Goal: Task Accomplishment & Management: Complete application form

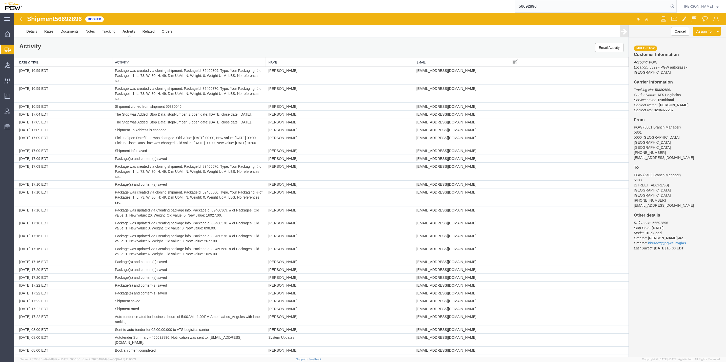
scroll to position [1536, 0]
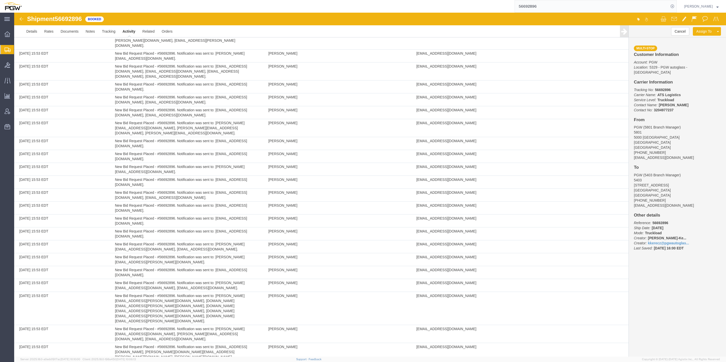
click at [19, 20] on img at bounding box center [21, 19] width 6 height 6
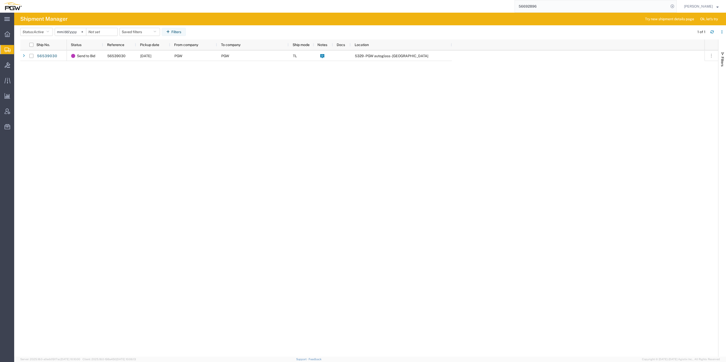
click at [0, 0] on span "Shipment Manager" at bounding box center [0, 0] width 0 height 0
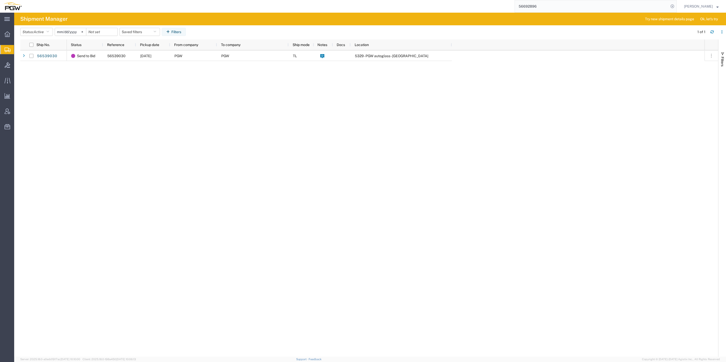
drag, startPoint x: 118, startPoint y: 131, endPoint x: 21, endPoint y: 14, distance: 152.2
click at [118, 131] on div "Send to Bid 56539030 [DATE] PGW PGW TL 5329 - PGW autoglass - [GEOGRAPHIC_DATA]" at bounding box center [386, 203] width 638 height 307
click at [0, 0] on span "Shipment Manager" at bounding box center [0, 0] width 0 height 0
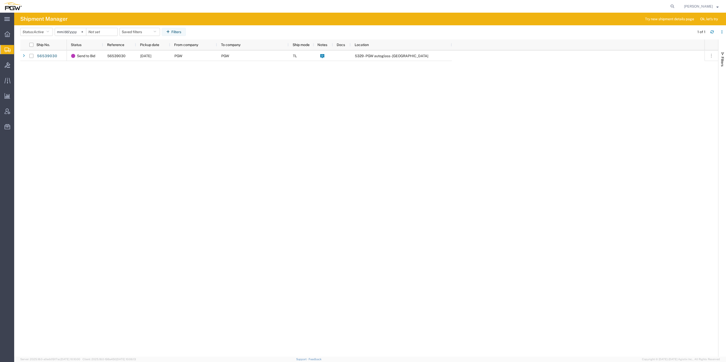
click at [117, 89] on div "Send to Bid 56539030 [DATE] PGW PGW TL 5329 - PGW autoglass - [GEOGRAPHIC_DATA]" at bounding box center [386, 203] width 638 height 307
click at [17, 61] on span "Bids" at bounding box center [16, 65] width 4 height 10
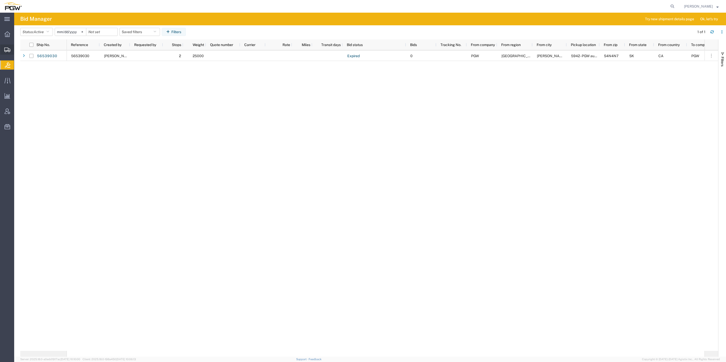
click at [0, 0] on span "Shipment Manager" at bounding box center [0, 0] width 0 height 0
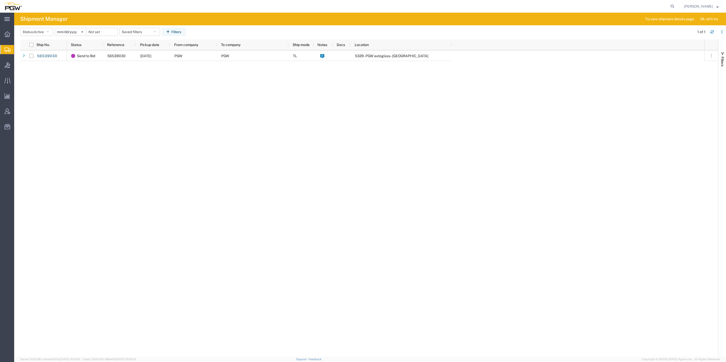
click at [191, 112] on div "Send to Bid 56539030 [DATE] PGW PGW TL 5329 - PGW autoglass - [GEOGRAPHIC_DATA]" at bounding box center [386, 203] width 638 height 307
click at [17, 64] on span "Bids" at bounding box center [16, 65] width 4 height 10
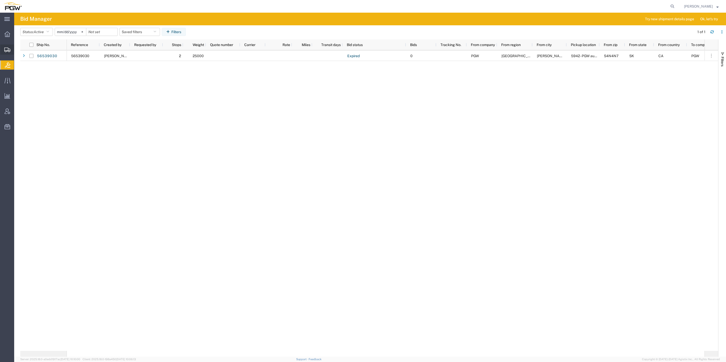
click at [0, 0] on span "Create from Template" at bounding box center [0, 0] width 0 height 0
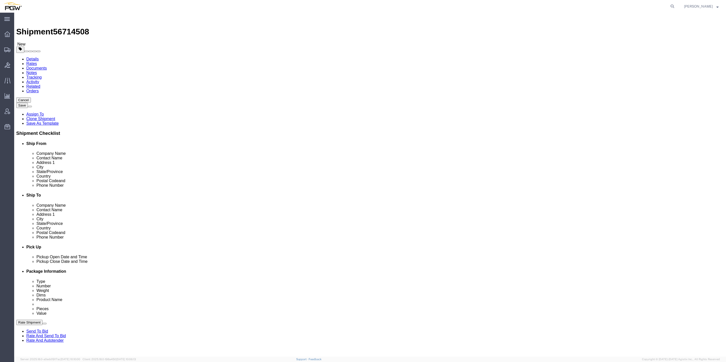
select select "61931"
select select
drag, startPoint x: 427, startPoint y: 75, endPoint x: 427, endPoint y: 73, distance: 2.8
paste input "5596"
type input "5596"
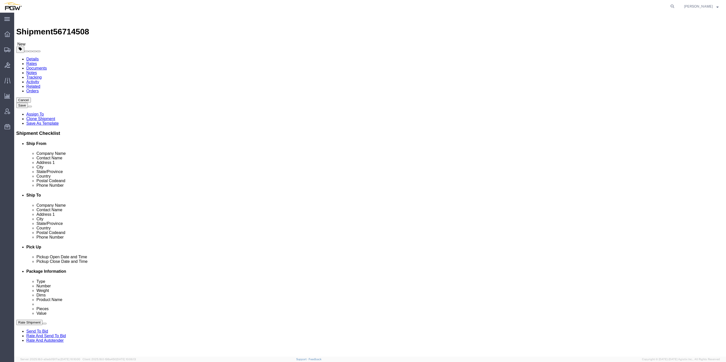
type input "5596"
select select "28395"
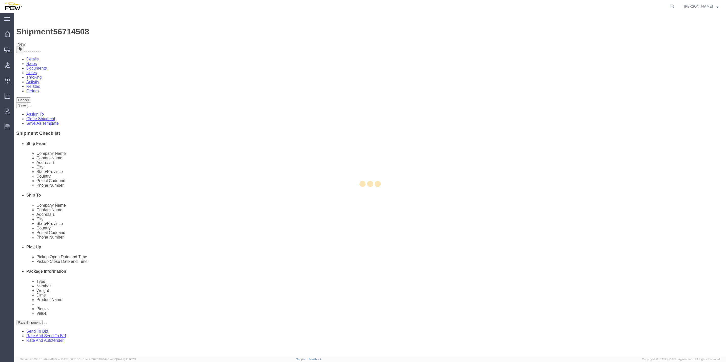
type input "5596"
type input "PGW"
type input "5596 Branch Manager"
type input "[STREET_ADDRESS]"
type input "Chesapeake"
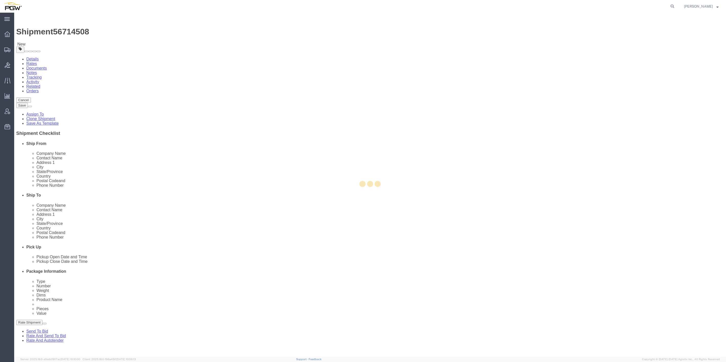
type input "23320"
type input "[PHONE_NUMBER]"
type input "[EMAIL_ADDRESS][DOMAIN_NAME]"
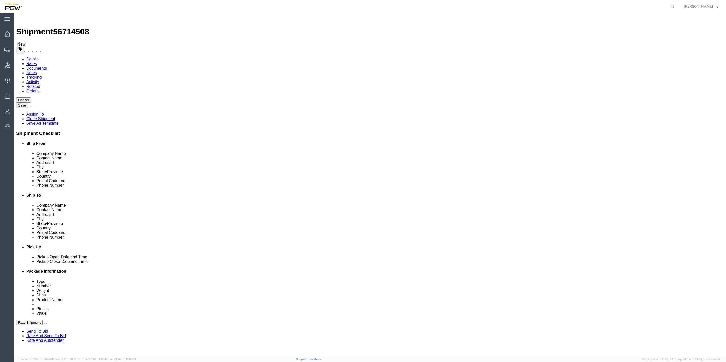
select select "VA"
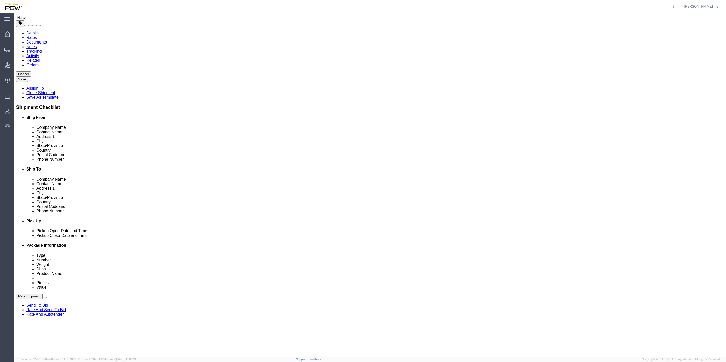
scroll to position [38, 0]
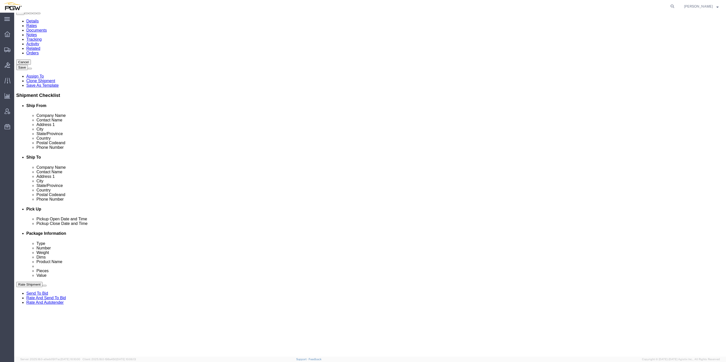
click div "[DATE] 11:41 AM"
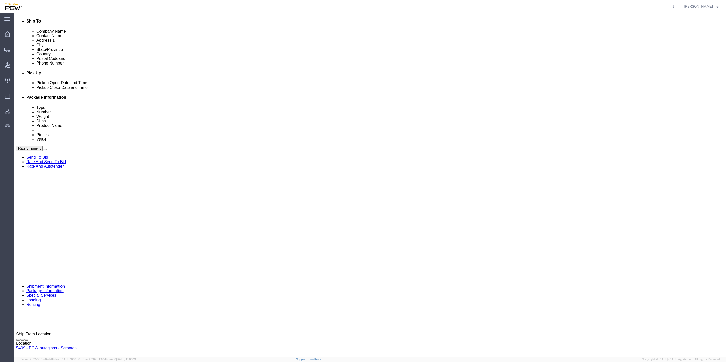
click input "11:41 AM"
type input "8:00 AM"
click button "Apply"
drag, startPoint x: 69, startPoint y: 6, endPoint x: 44, endPoint y: 4, distance: 25.1
click span "56714508"
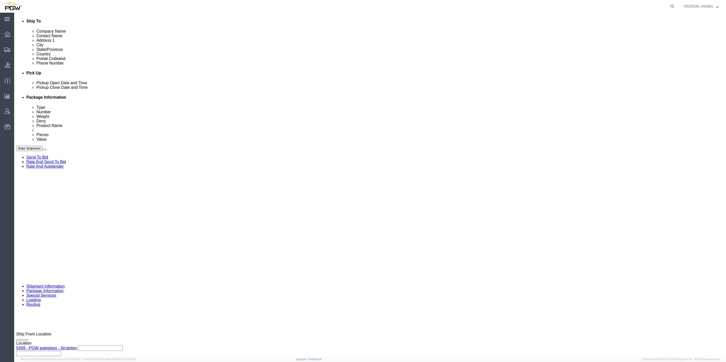
copy span "56714508"
click input "text"
paste input "56714508"
type input "56714508"
click select "Select Account Type Activity ID Airline Appointment Number ASN Batch Request # …"
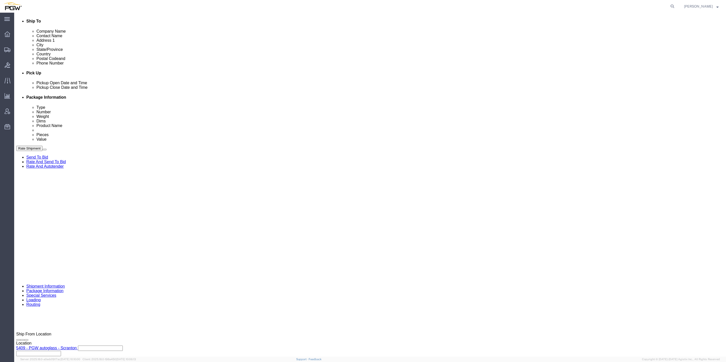
select select "BOL"
click select "Select Account Type Activity ID Airline Appointment Number ASN Batch Request # …"
select select "ORDERNUM"
click select "Select Account Type Activity ID Airline Appointment Number ASN Batch Request # …"
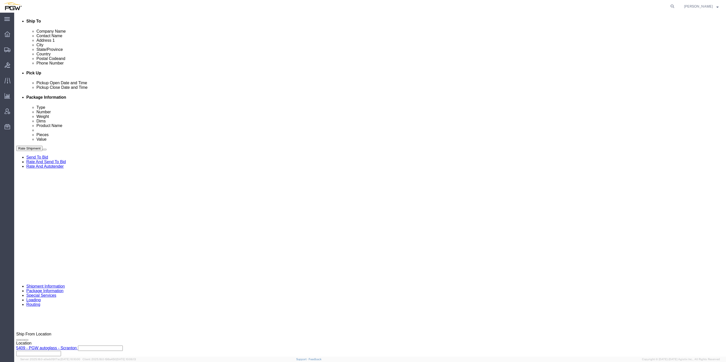
click input "text"
paste input "668025"
type input "668025"
click input "text"
paste input "668026"
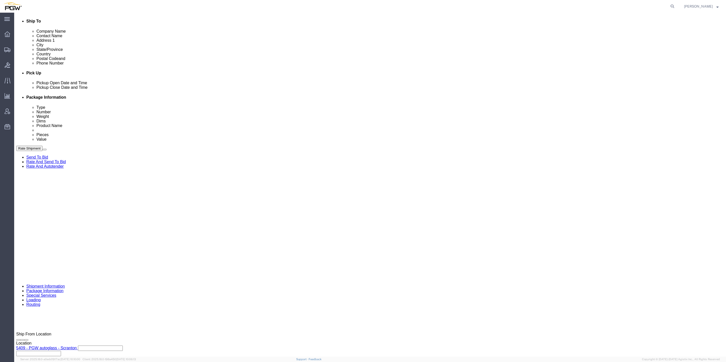
type input "668026"
click select "Select Account Type Activity ID Airline Appointment Number ASN Batch Request # …"
select select "ORDERNUM"
click select "Select Account Type Activity ID Airline Appointment Number ASN Batch Request # …"
click div "Shipping Mode (Optional) Add another leg"
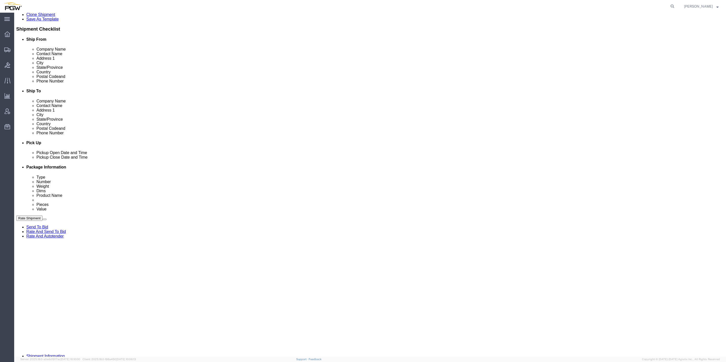
scroll to position [98, 0]
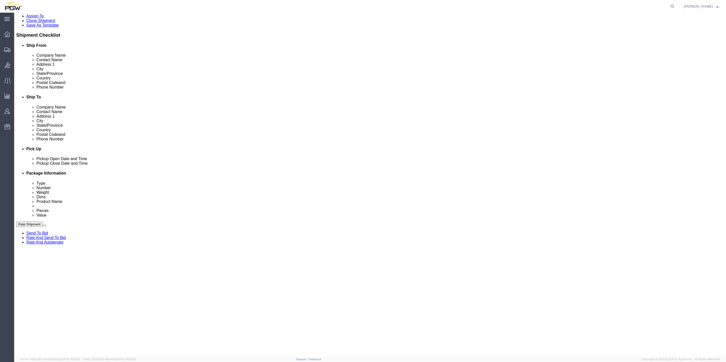
click button "Add Stop"
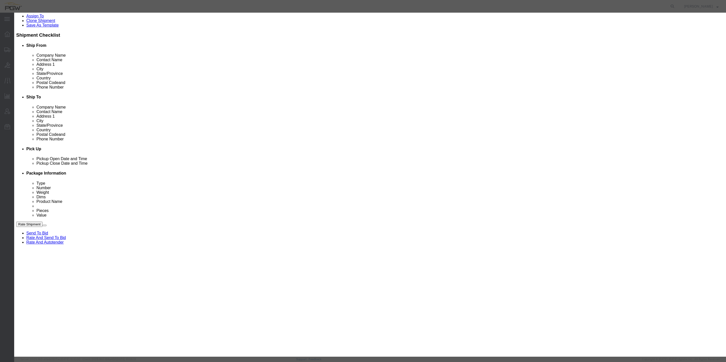
drag, startPoint x: 361, startPoint y: 34, endPoint x: 361, endPoint y: 30, distance: 4.1
click label "Delivery"
click input "Delivery"
radio input "true"
select select
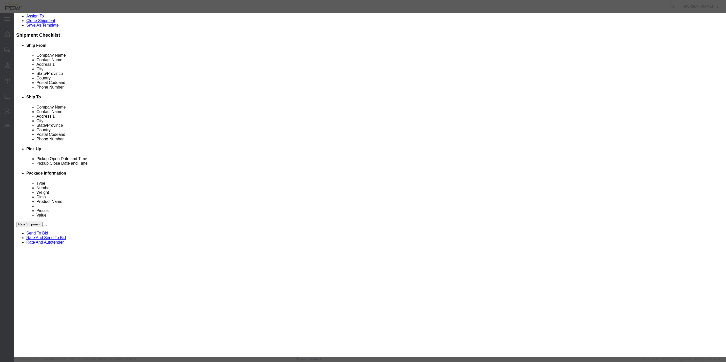
drag, startPoint x: 355, startPoint y: 35, endPoint x: 345, endPoint y: 37, distance: 9.9
paste input "5602"
type input "5602"
select select "28403"
type input "5602"
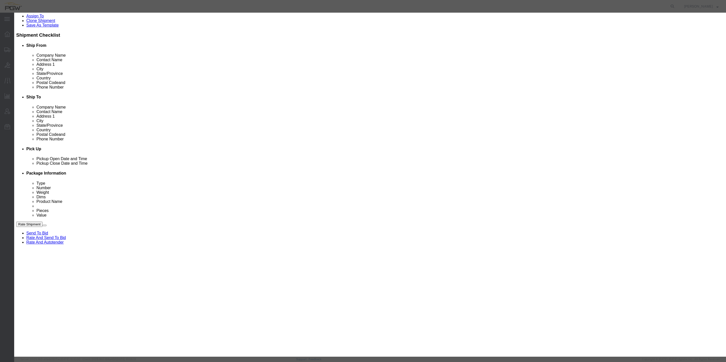
type input "PGW"
type input "5602 Branch Manager"
type input "[STREET_ADDRESS]"
type input "[GEOGRAPHIC_DATA]"
type input "23223"
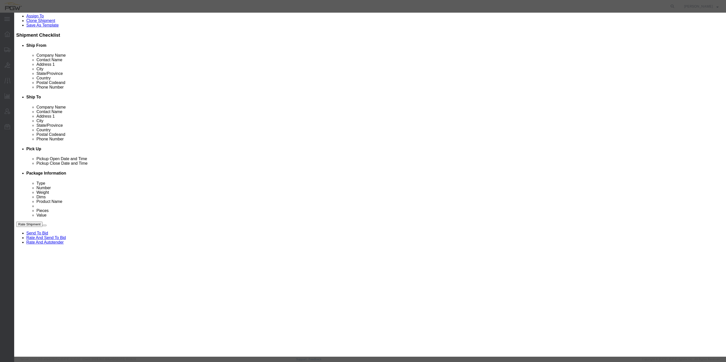
type input "[PHONE_NUMBER]"
type input "[EMAIL_ADDRESS][DOMAIN_NAME]"
checkbox input "true"
select select "VA"
click button "Save"
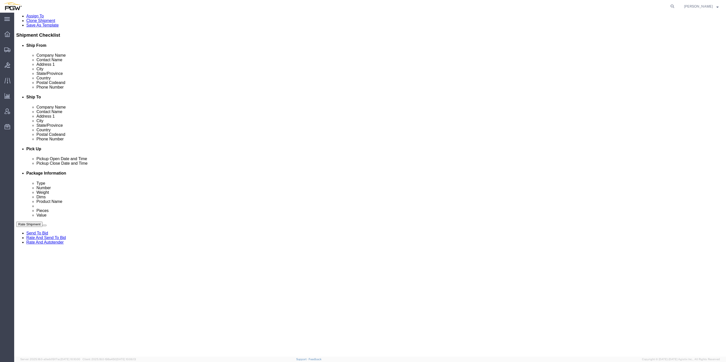
select select "D"
click div "Shipment 56714508 New Details Rates Documents Notes Tracking Activity Related O…"
drag, startPoint x: 56, startPoint y: 2, endPoint x: 54, endPoint y: 5, distance: 3.5
click span "56714508"
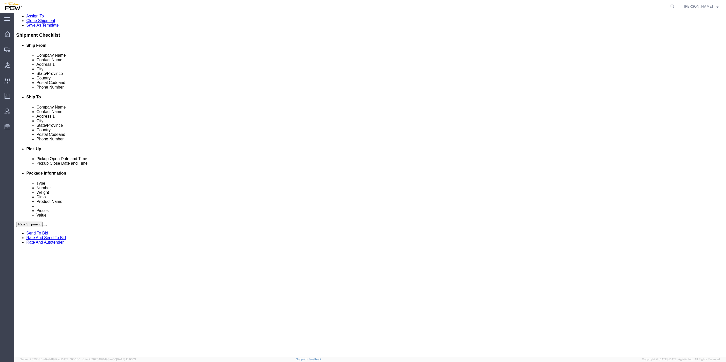
click span "56714508"
copy span "56714508"
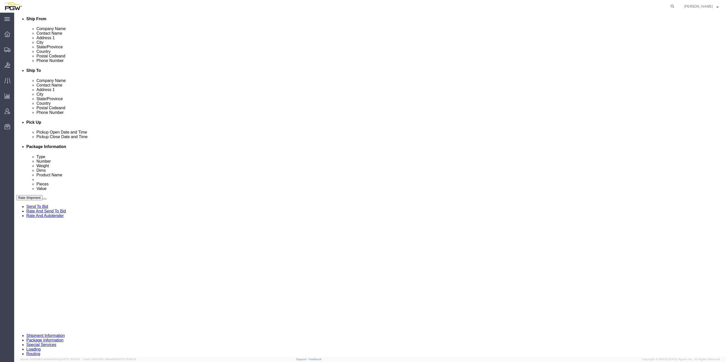
scroll to position [136, 0]
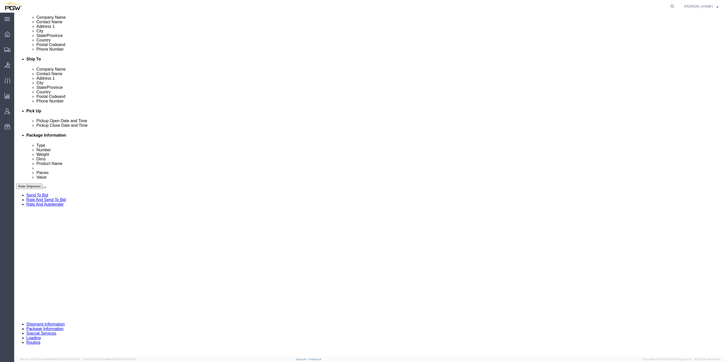
click div
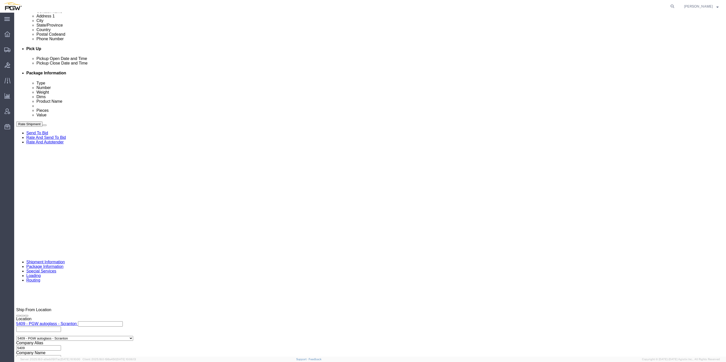
scroll to position [210, 0]
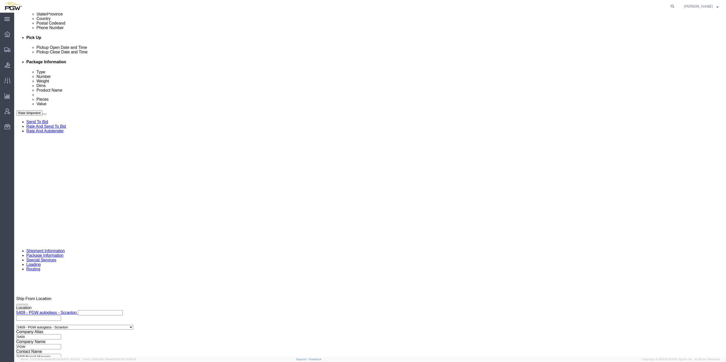
click button "Continue"
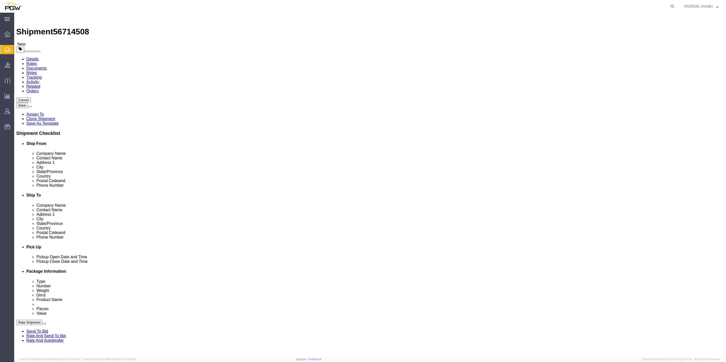
click input "0.00"
paste input "2332"
type input "23320.00"
drag, startPoint x: 120, startPoint y: 98, endPoint x: 107, endPoint y: 97, distance: 13.2
click div "1"
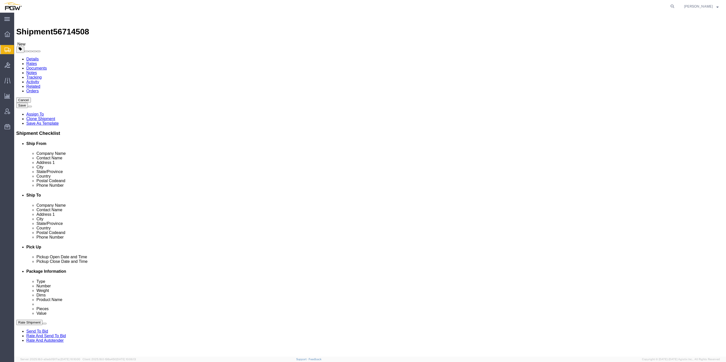
type input "20"
click dd "1.00 USD"
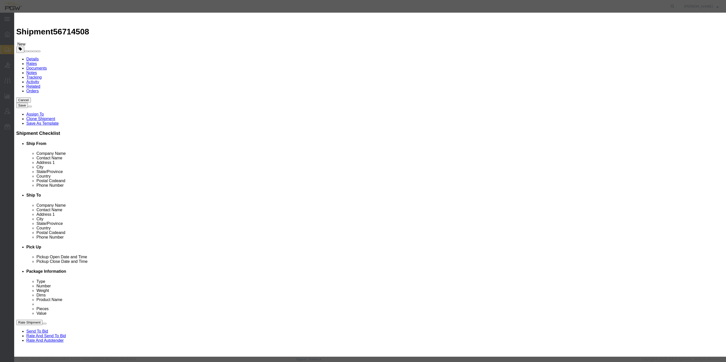
click input "0.00"
type input "20.00"
type input "20"
click div "Save & Add Another Save & Close Close"
click button "Save & Close"
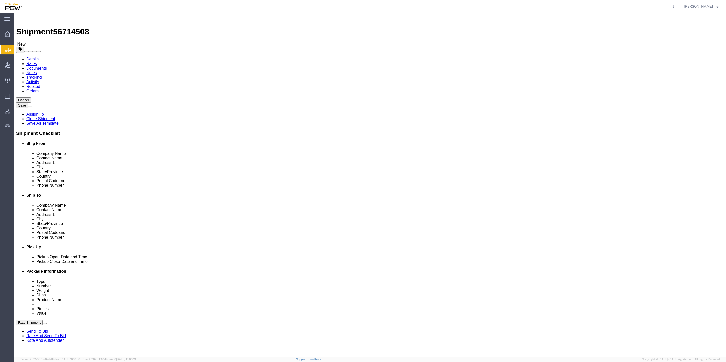
drag, startPoint x: 121, startPoint y: 224, endPoint x: 97, endPoint y: 221, distance: 23.9
click div "Number Number of packages of specified package type and dimensions 1"
type input "23"
drag, startPoint x: 111, startPoint y: 243, endPoint x: 109, endPoint y: 241, distance: 3.1
click input "0.00"
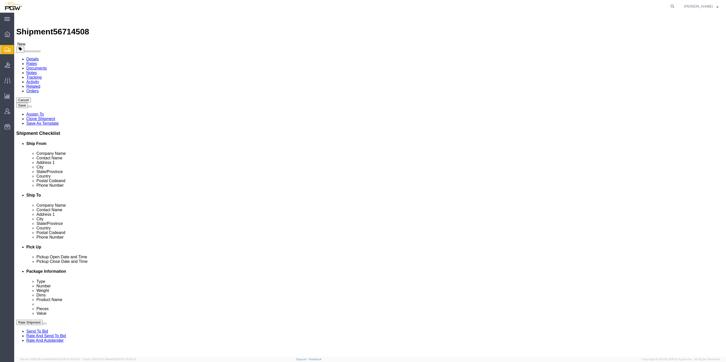
paste input "23223"
type input "23223.00"
click dd "1.00 USD"
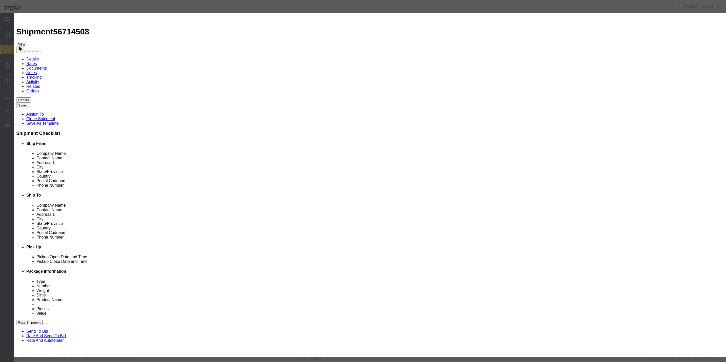
click input "0.00"
type input "23.00"
type input "23"
click button "Save & Close"
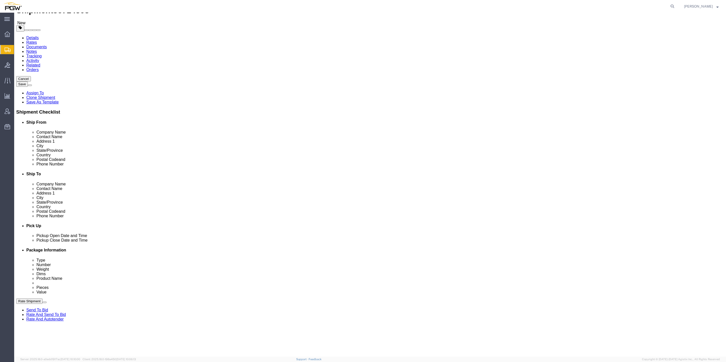
scroll to position [41, 0]
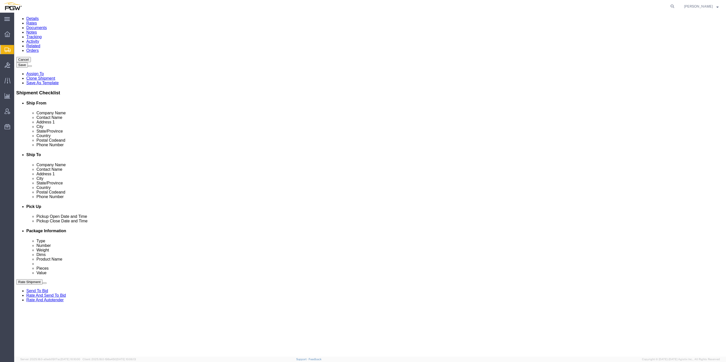
click button "Continue"
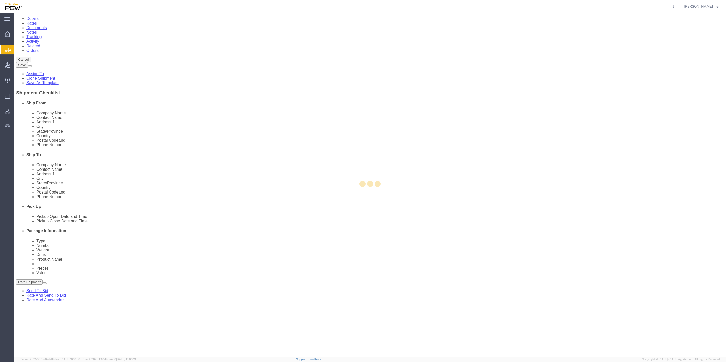
select select
select select "COSTCENTER"
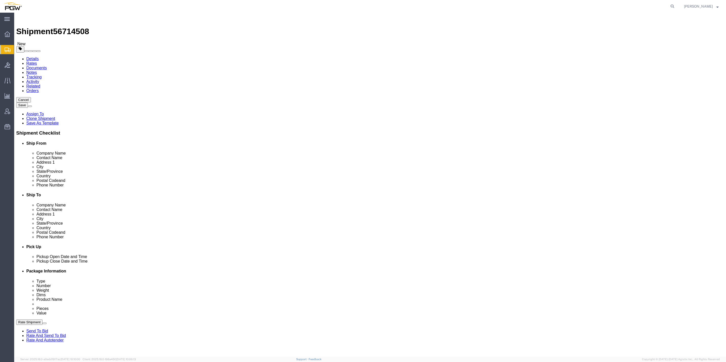
scroll to position [0, 0]
click icon
drag, startPoint x: 424, startPoint y: 208, endPoint x: 221, endPoint y: 213, distance: 203.1
click div "Pickups + Add Stop From : PGW - 5409 [STREET_ADDRESS] Edit Move to top Move to …"
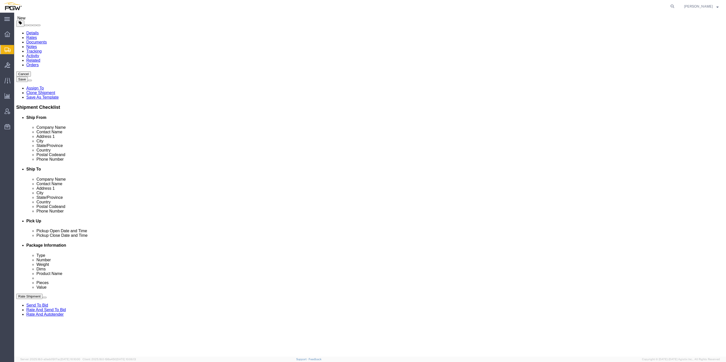
scroll to position [38, 0]
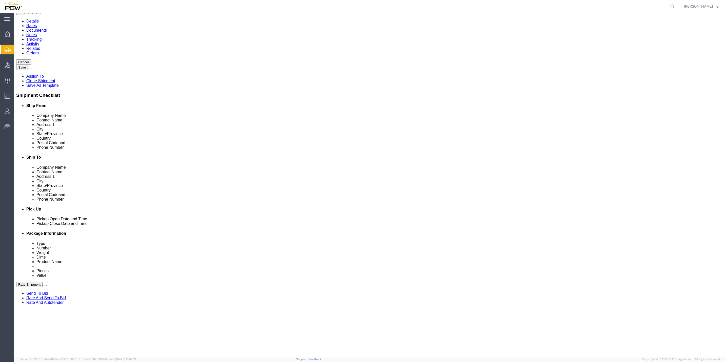
click link "Rate And Autotender"
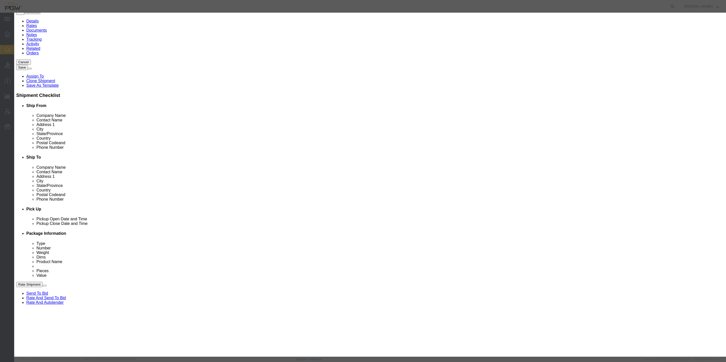
click input "4"
click input "5"
click input "6"
click input "5"
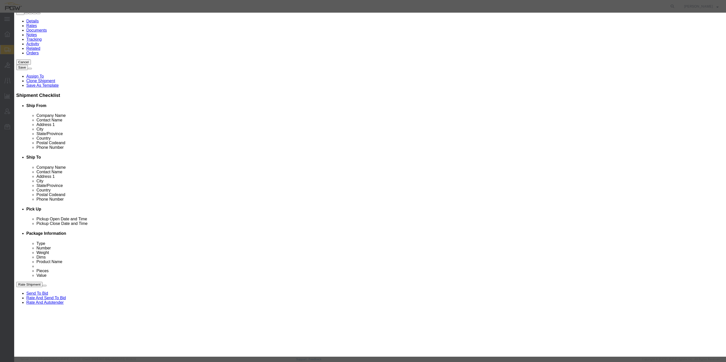
click input "4"
click input "3"
type input "2"
click input "2"
click div "Award Preference Price Carrier Rank"
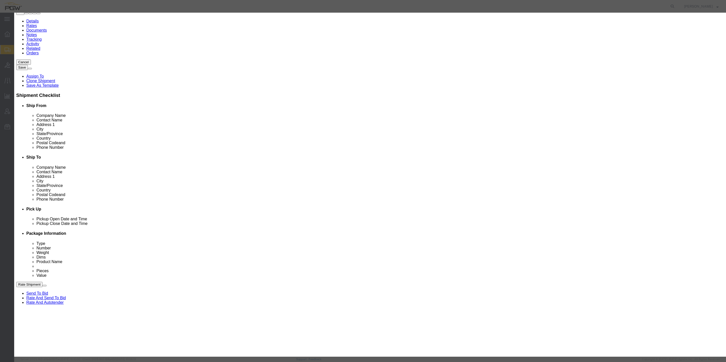
click select "Price Carrier Rank"
select select "LANE_RANK"
click select "Price Carrier Rank"
click button "Save Auto-Tender"
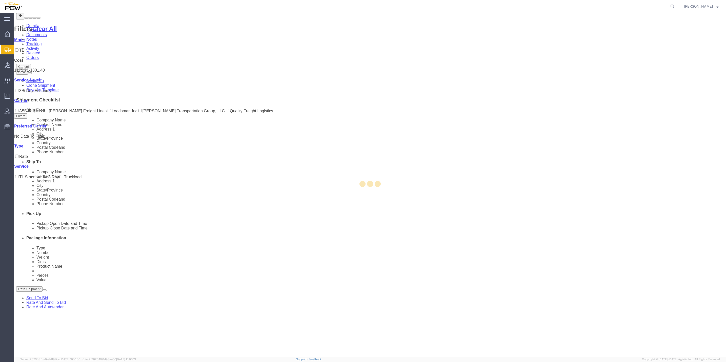
scroll to position [0, 0]
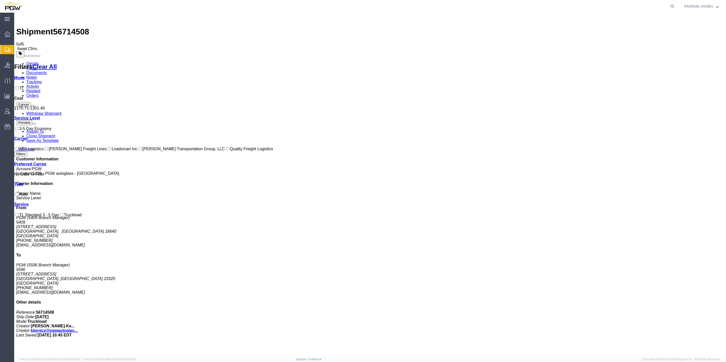
click at [643, 216] on address "PGW (5409 Branch Manager) [STREET_ADDRESS] [PHONE_NUMBER] [EMAIL_ADDRESS][DOMAI…" at bounding box center [370, 232] width 708 height 32
click at [36, 62] on link "Details" at bounding box center [32, 64] width 12 height 4
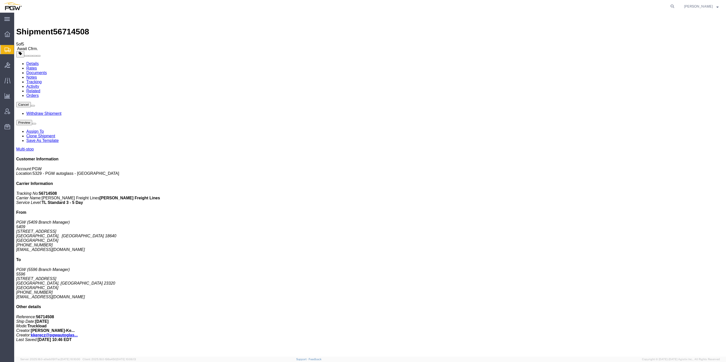
click span "button"
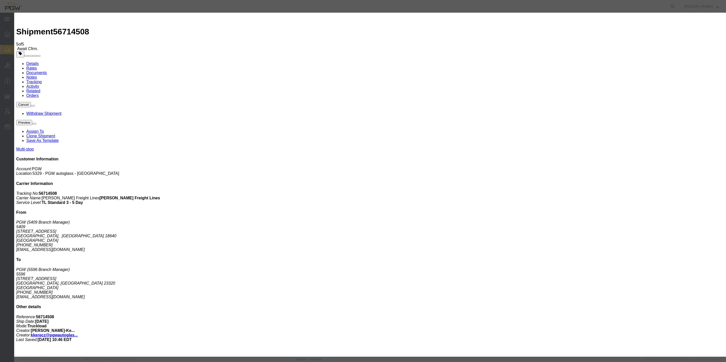
drag, startPoint x: 343, startPoint y: 56, endPoint x: 327, endPoint y: 56, distance: 15.7
click div "Weight 23320 kgs lbs"
paste input "14737"
type input "14737"
click button "Save"
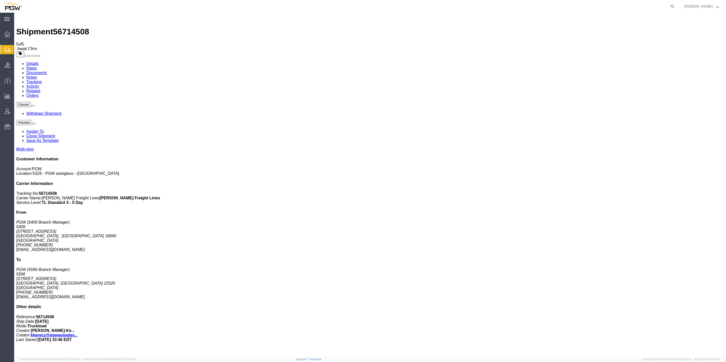
click span "button"
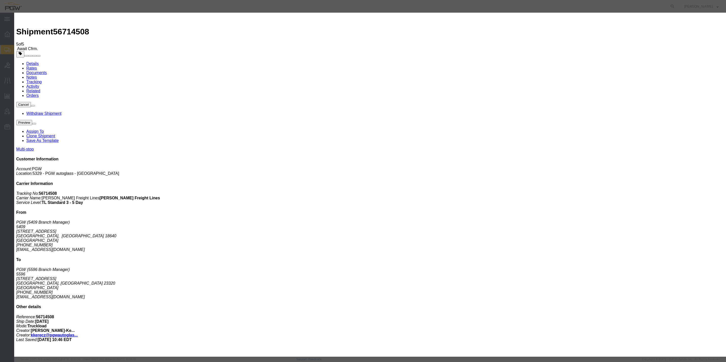
drag, startPoint x: 349, startPoint y: 57, endPoint x: 323, endPoint y: 56, distance: 25.9
click div "Weight 23223 kgs lbs"
paste input "18935"
type input "18935"
click button "Save"
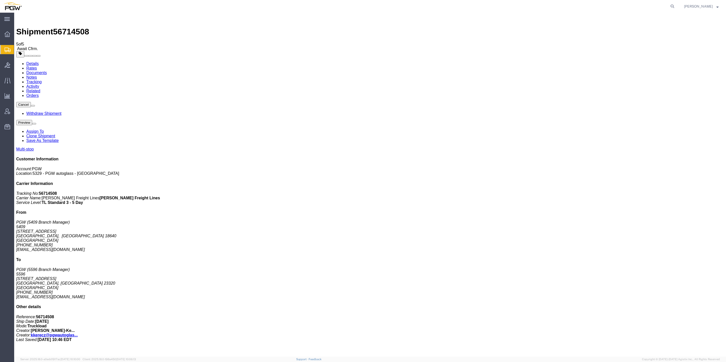
click span "button"
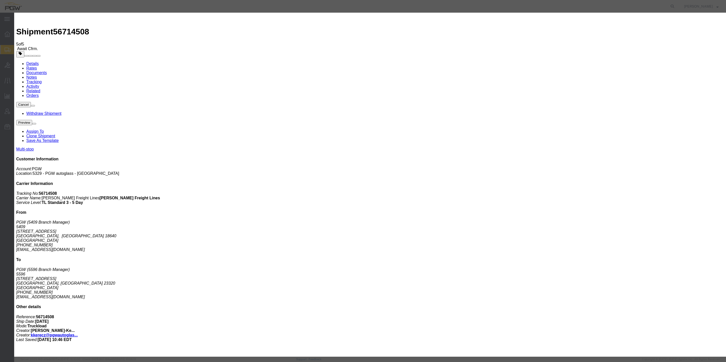
click icon "button"
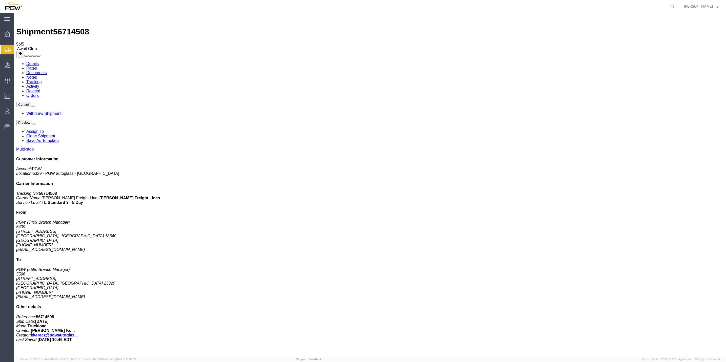
click span "button"
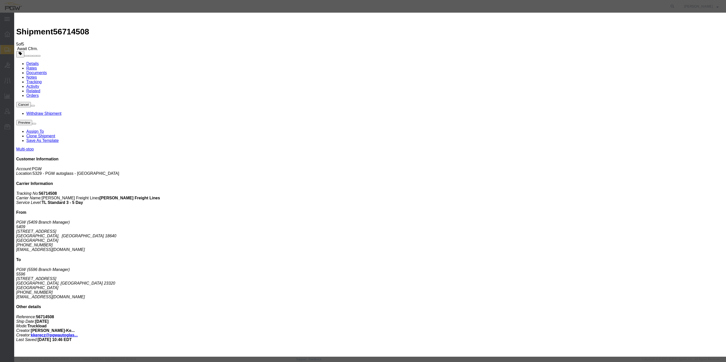
click input "18935"
click button "Save"
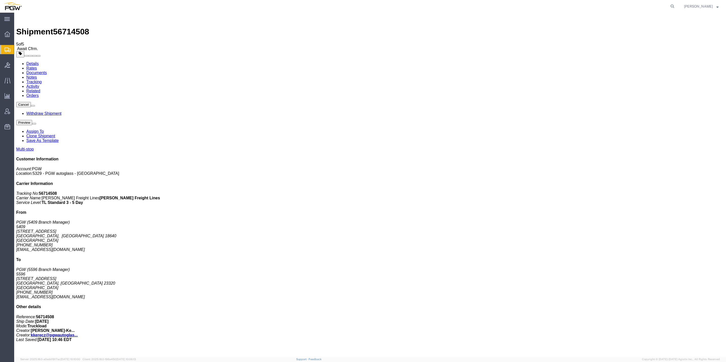
click h4 "Routing & Vehicle Information"
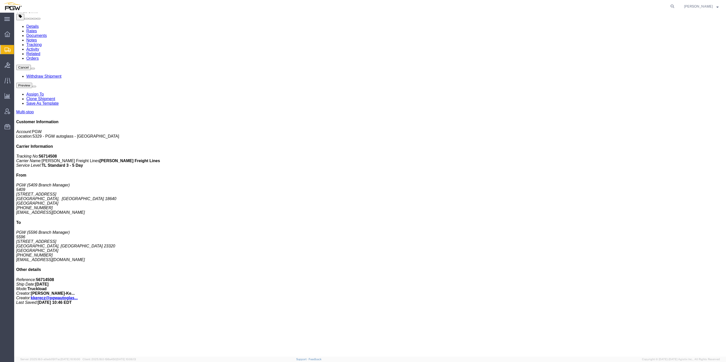
scroll to position [7, 0]
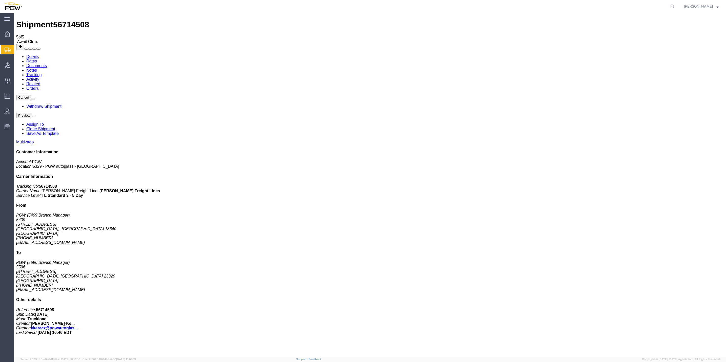
click link "Details"
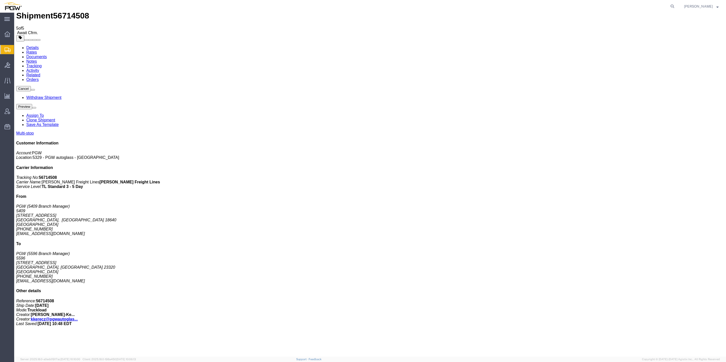
scroll to position [0, 0]
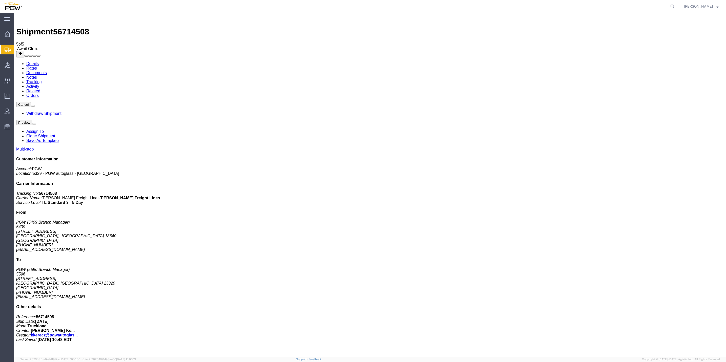
click link "Documents"
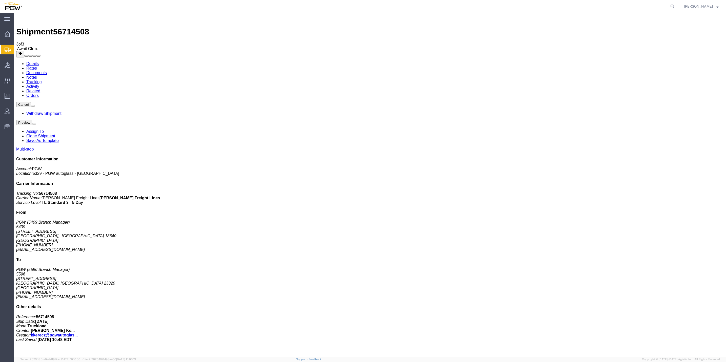
click at [0, 0] on span "Create from Template" at bounding box center [0, 0] width 0 height 0
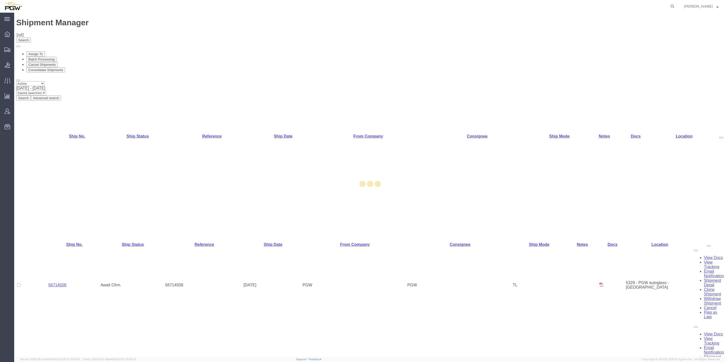
select select "61931"
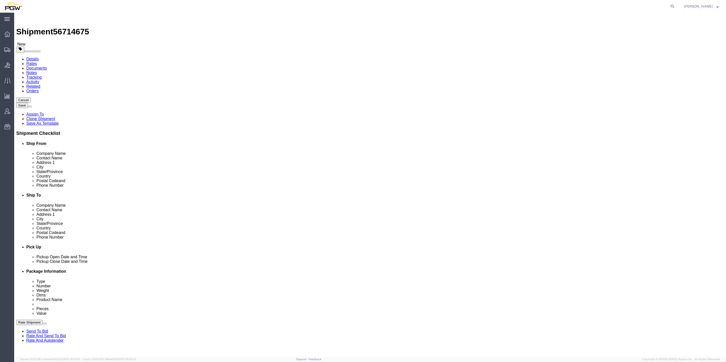
type input "5577"
select select "28381"
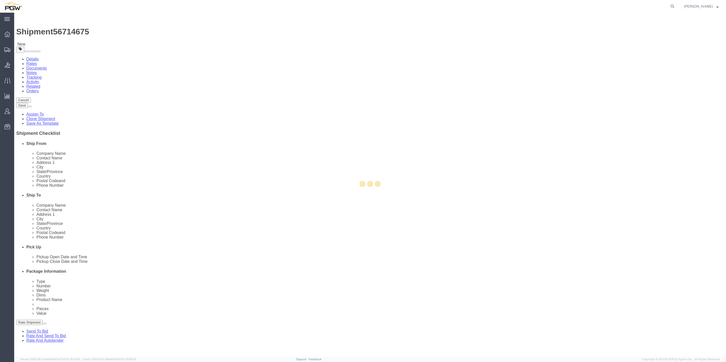
type input "5577"
type input "22304"
type input "[PHONE_NUMBER]"
type input "[EMAIL_ADDRESS][DOMAIN_NAME]"
select select "VA"
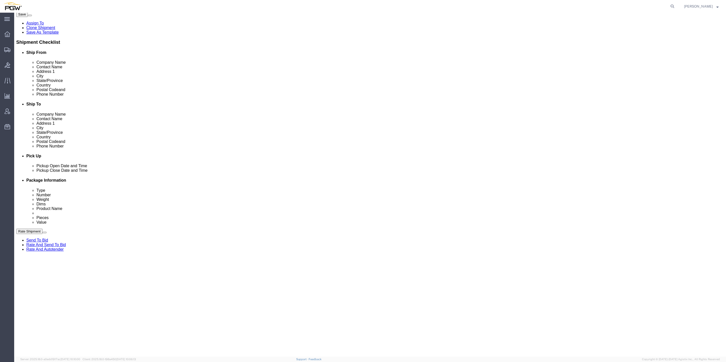
scroll to position [114, 0]
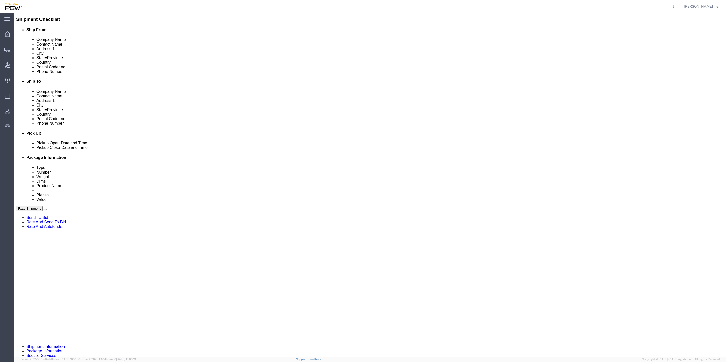
click div "[DATE] 11:52 AM"
click input "11:52 AM"
type input "9:00 AM"
click button "Apply"
click span "56714675"
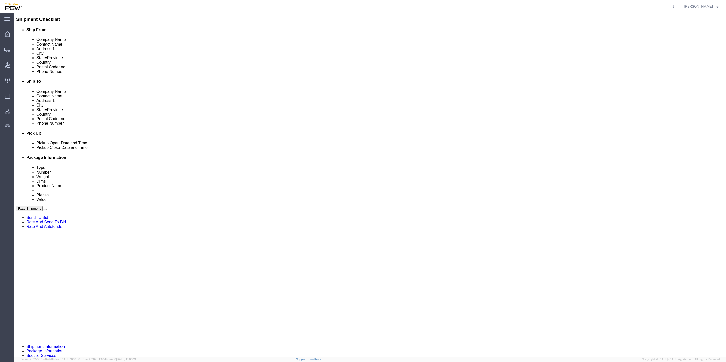
click span "56714675"
copy span "56714675"
click input "text"
paste input "56714675"
type input "56714675"
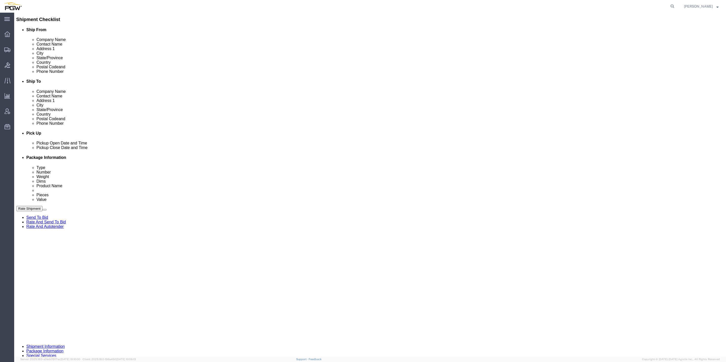
click select "Select Account Type Activity ID Airline Appointment Number ASN Batch Request # …"
select select "BOL"
click select "Select Account Type Activity ID Airline Appointment Number ASN Batch Request # …"
click input "text"
paste input "668021"
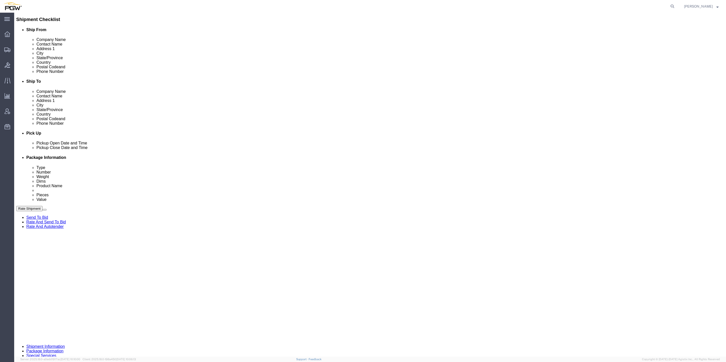
type input "668021"
click select "Select Account Type Activity ID Airline Appointment Number ASN Batch Request # …"
select select "ORDERNUM"
click select "Select Account Type Activity ID Airline Appointment Number ASN Batch Request # …"
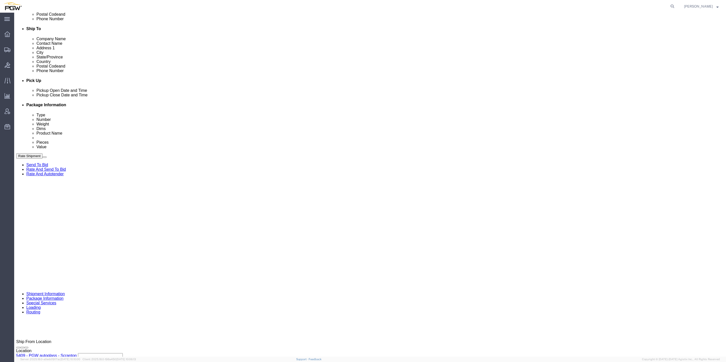
scroll to position [174, 0]
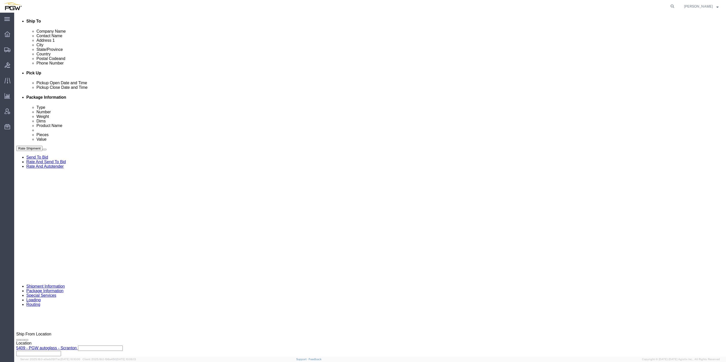
click button "Continue"
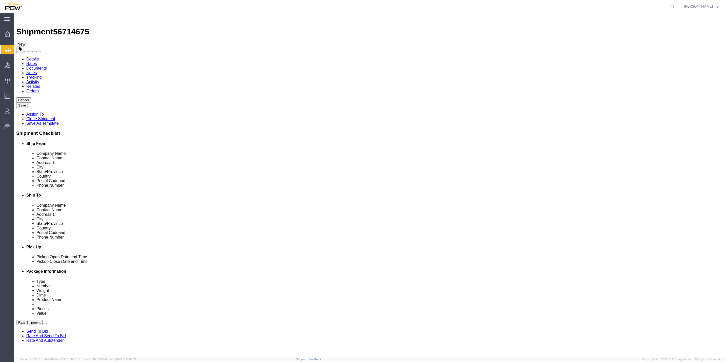
click span "button"
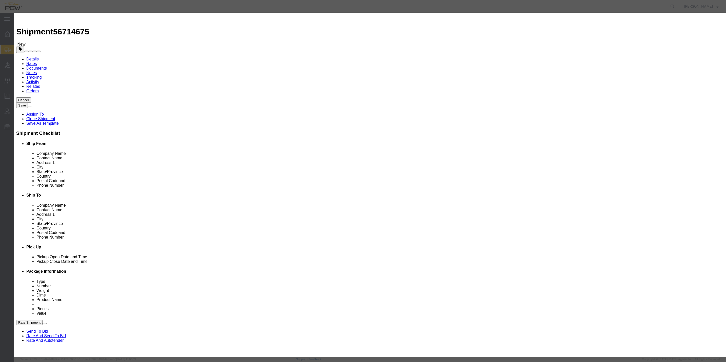
click button "Yes"
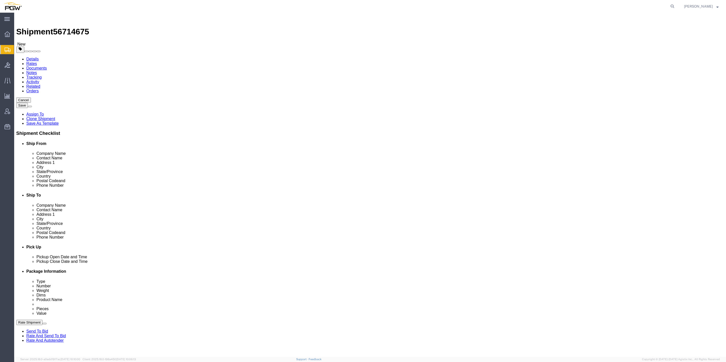
drag, startPoint x: 119, startPoint y: 96, endPoint x: 101, endPoint y: 95, distance: 18.3
click div "1"
type input "29"
click input "0.00"
drag, startPoint x: 113, startPoint y: 118, endPoint x: 110, endPoint y: 117, distance: 3.1
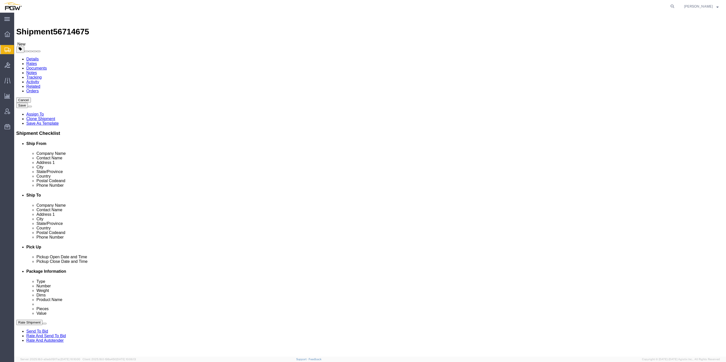
click input "0.00"
paste input "23875"
type input "23875.00"
click dd "1.00 USD"
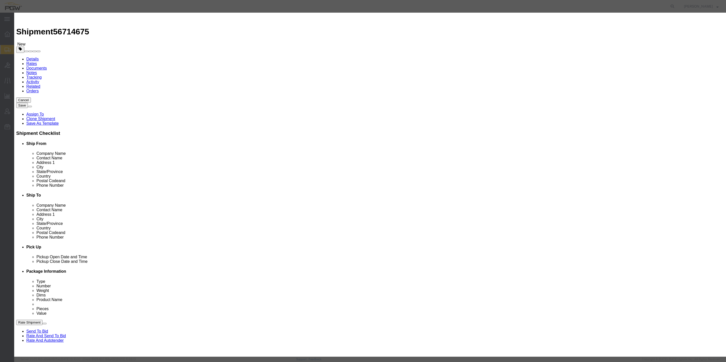
click input "0.00"
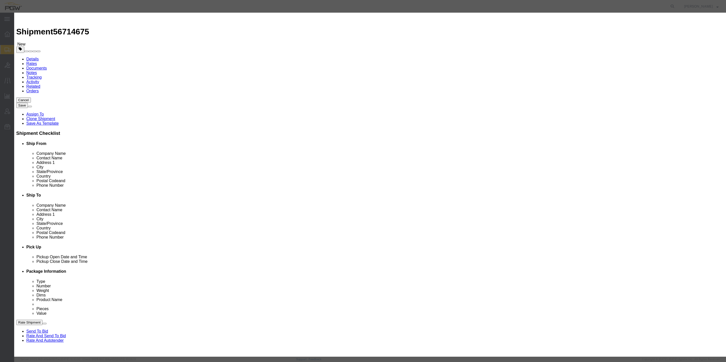
drag, startPoint x: 271, startPoint y: 48, endPoint x: 263, endPoint y: 47, distance: 7.9
click div "Pieces 0.00 Select Bag Barrels 100Board Feet Bottle Box Blister Pack Carats Can…"
type input "29.00"
type input "29"
click button "Save & Close"
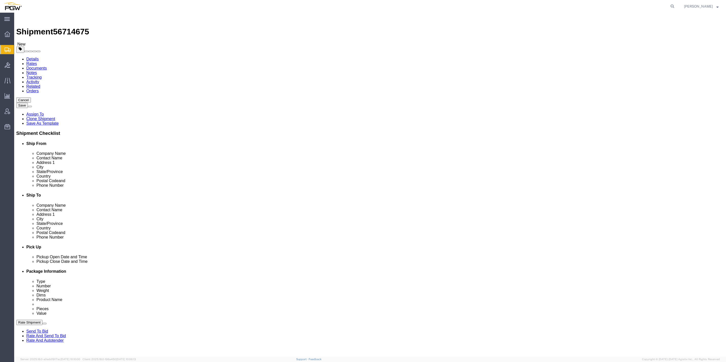
click div "Previous Continue"
click button "Continue"
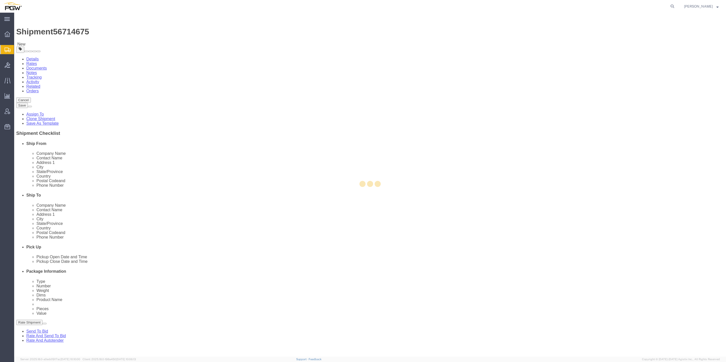
select select
select select "COSTCENTER"
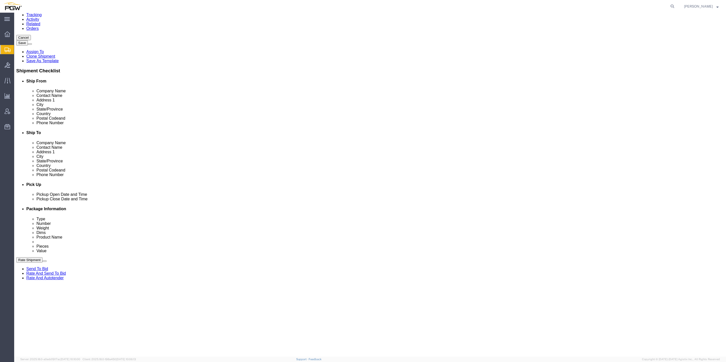
scroll to position [76, 0]
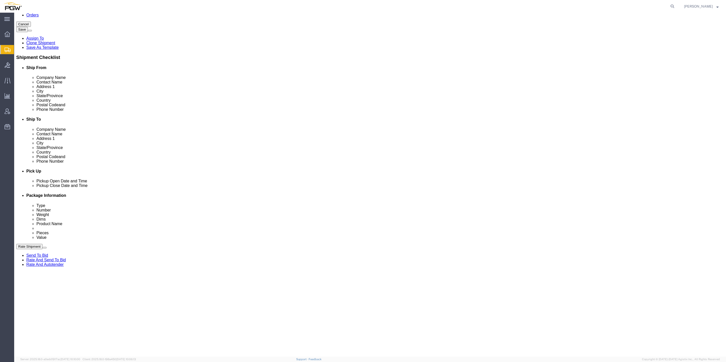
click button "Rate Shipment"
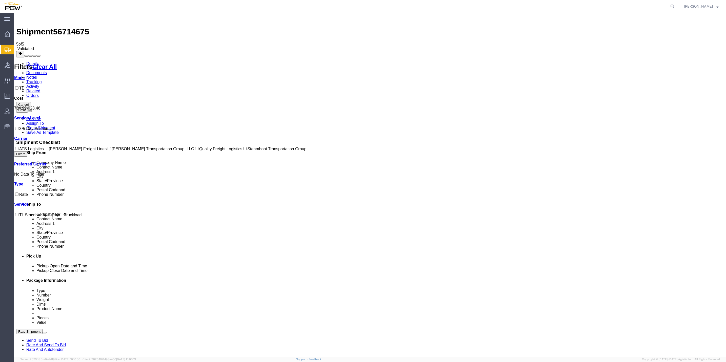
click at [64, 348] on link "Rate And Autotender" at bounding box center [44, 350] width 37 height 4
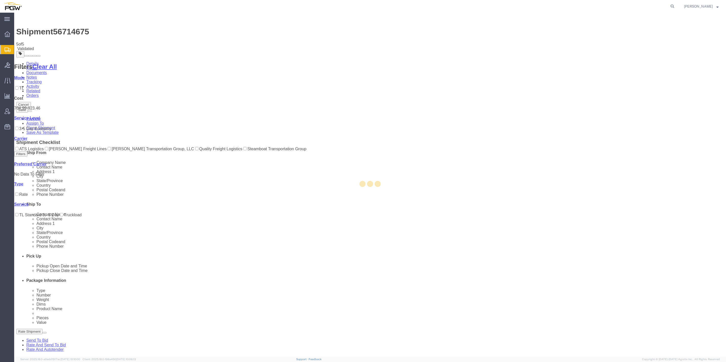
select select "61931"
select select "28381"
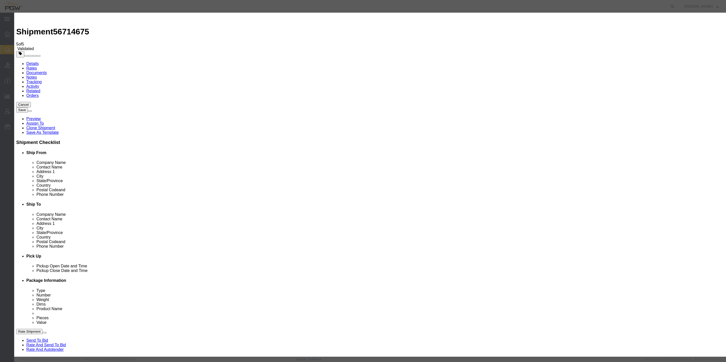
type input "2"
click input "2"
click select "Price Carrier Rank"
select select "LANE_RANK"
click select "Price Carrier Rank"
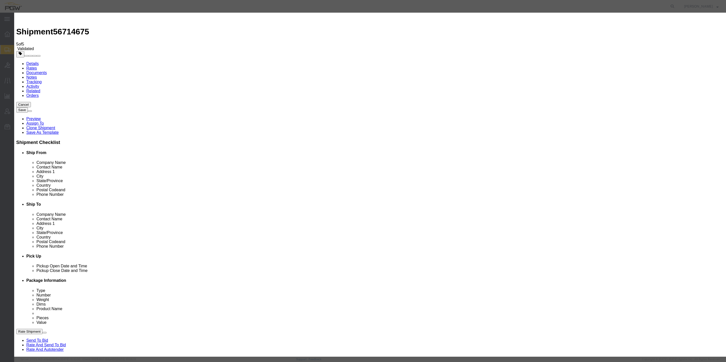
click button "Save Auto-Tender"
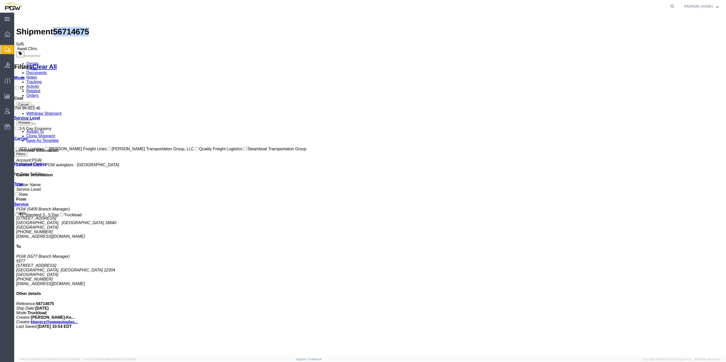
drag, startPoint x: 83, startPoint y: 18, endPoint x: 57, endPoint y: 16, distance: 25.7
click at [57, 27] on span "56714675" at bounding box center [71, 31] width 36 height 9
drag, startPoint x: 58, startPoint y: 15, endPoint x: 38, endPoint y: 14, distance: 19.5
click at [38, 15] on div "Shipment 56714675 5 of 5 Await Cfrm. Details Rates Documents Notes Tracking Act…" at bounding box center [370, 224] width 708 height 419
click at [62, 27] on span "56714675" at bounding box center [71, 31] width 36 height 9
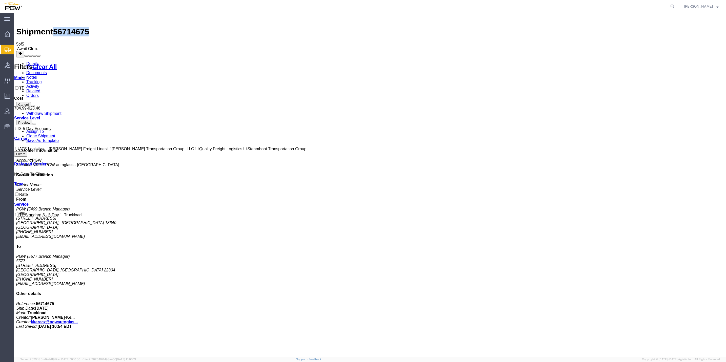
click at [62, 27] on span "56714675" at bounding box center [71, 31] width 36 height 9
copy span "56714675"
